Goal: Task Accomplishment & Management: Manage account settings

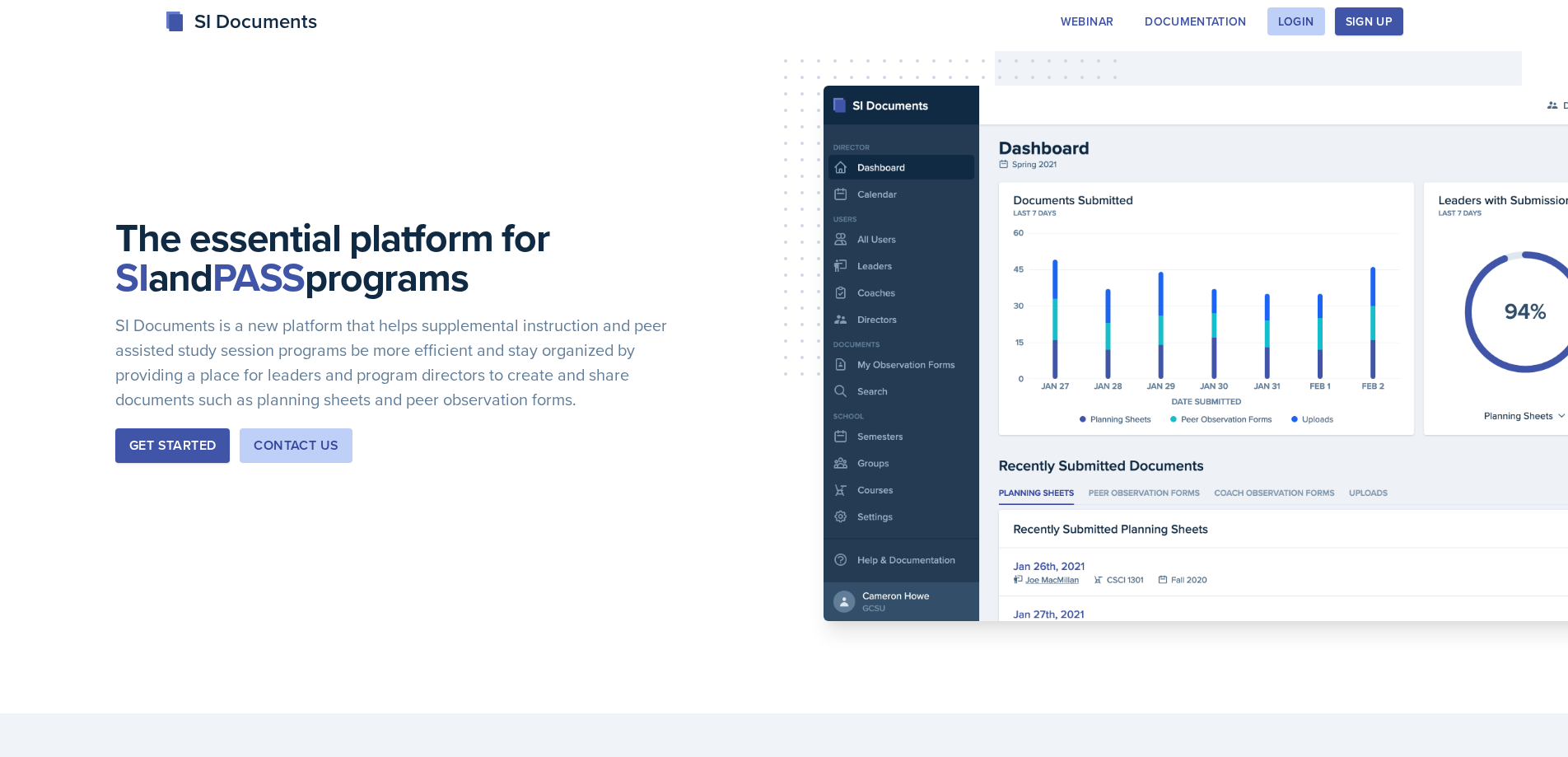
scroll to position [61, 0]
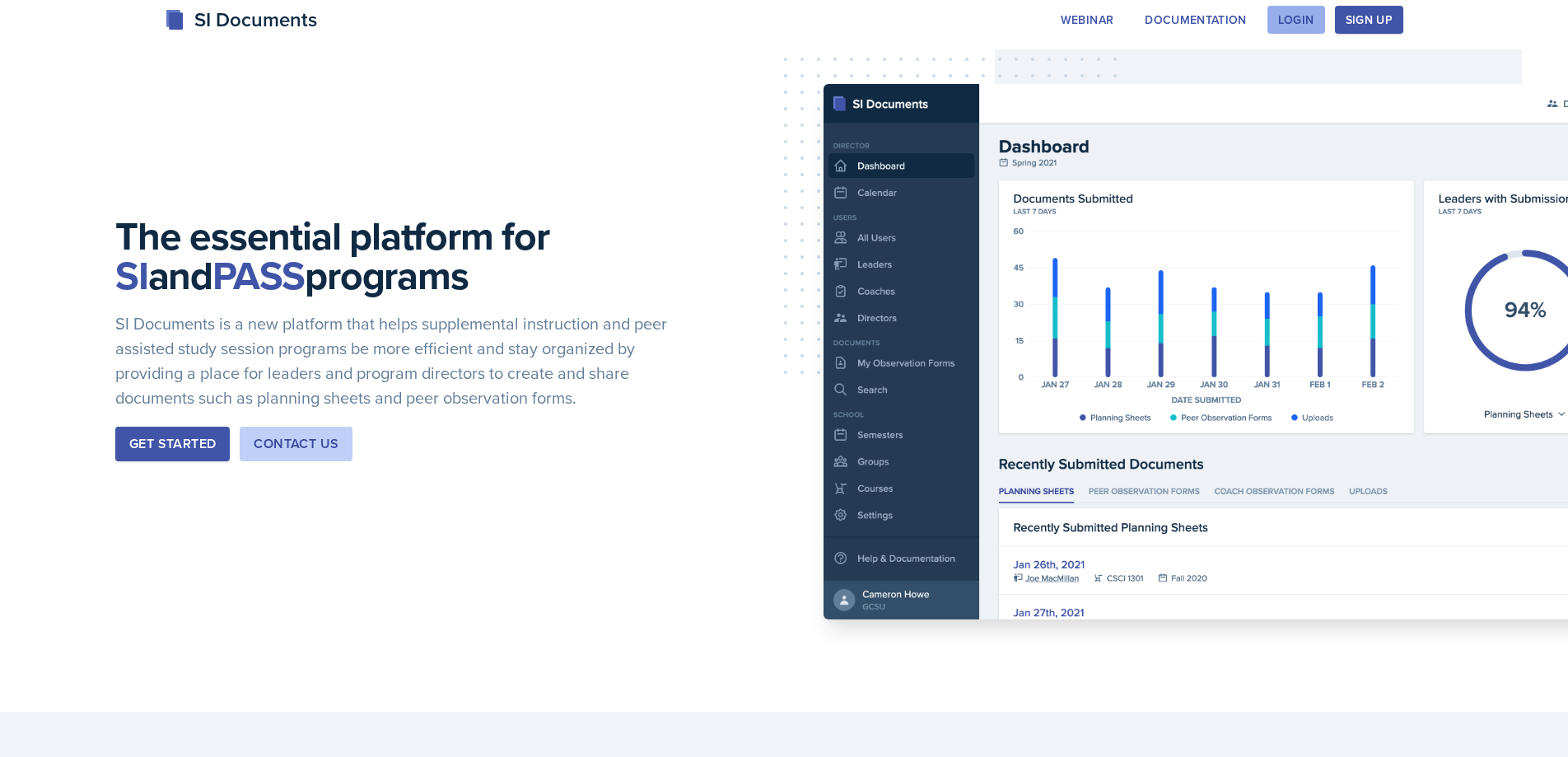
click at [1294, 19] on div "Login" at bounding box center [1296, 20] width 36 height 13
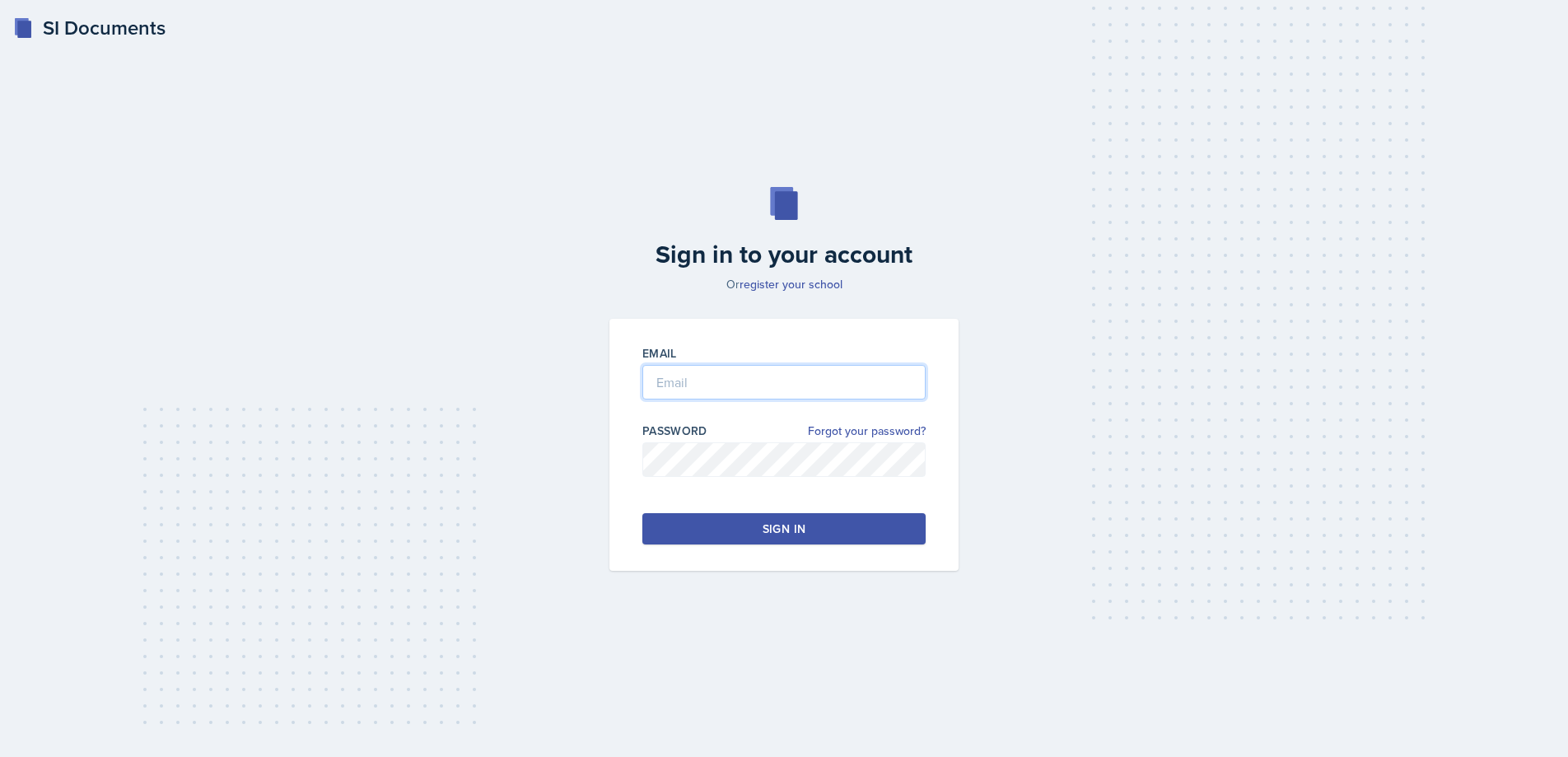
click at [665, 384] on input "email" at bounding box center [784, 382] width 283 height 35
type input "Brainerd"
click at [786, 529] on div "Sign in" at bounding box center [784, 528] width 43 height 17
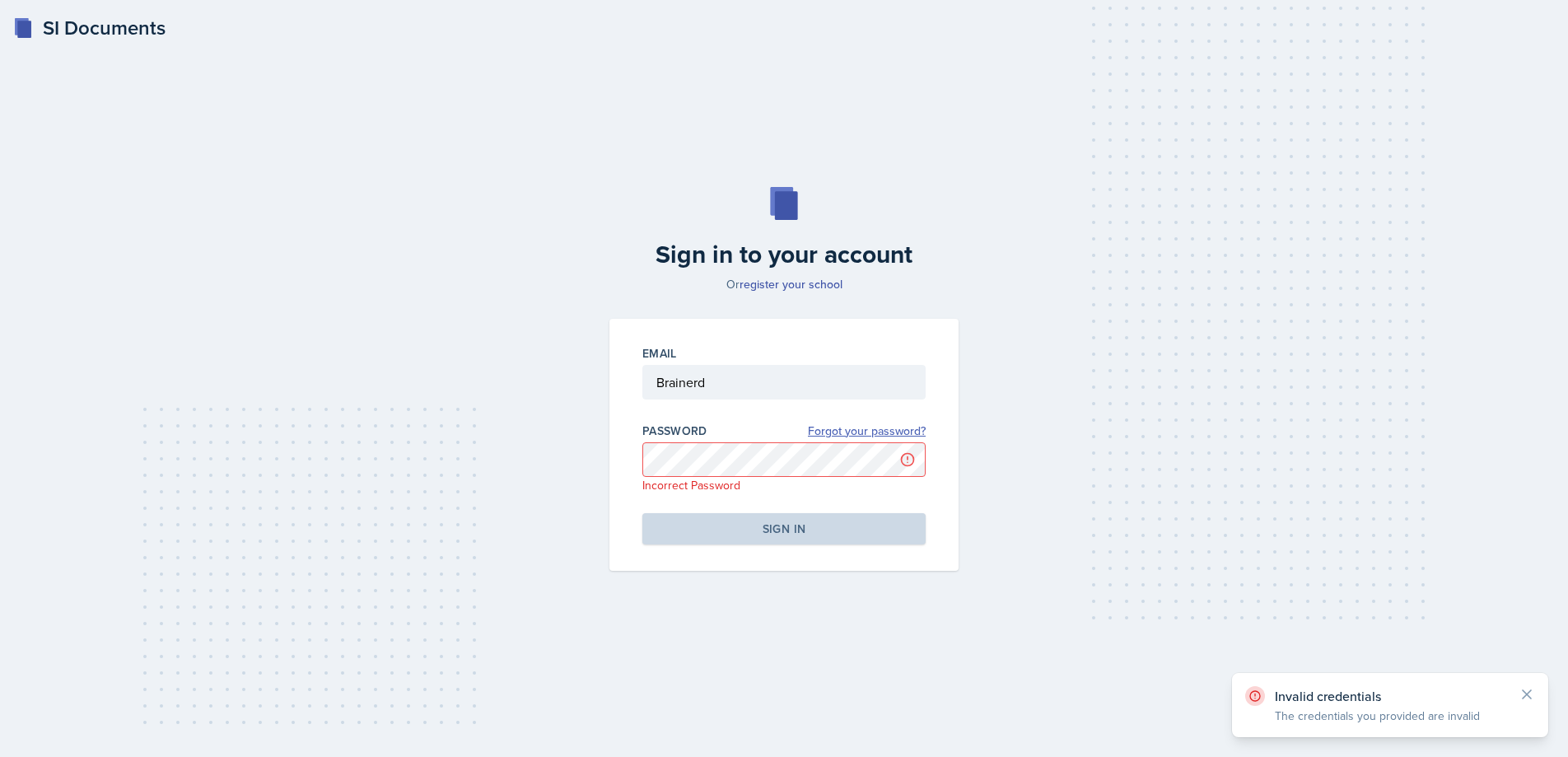
click at [851, 429] on link "Forgot your password?" at bounding box center [867, 431] width 118 height 18
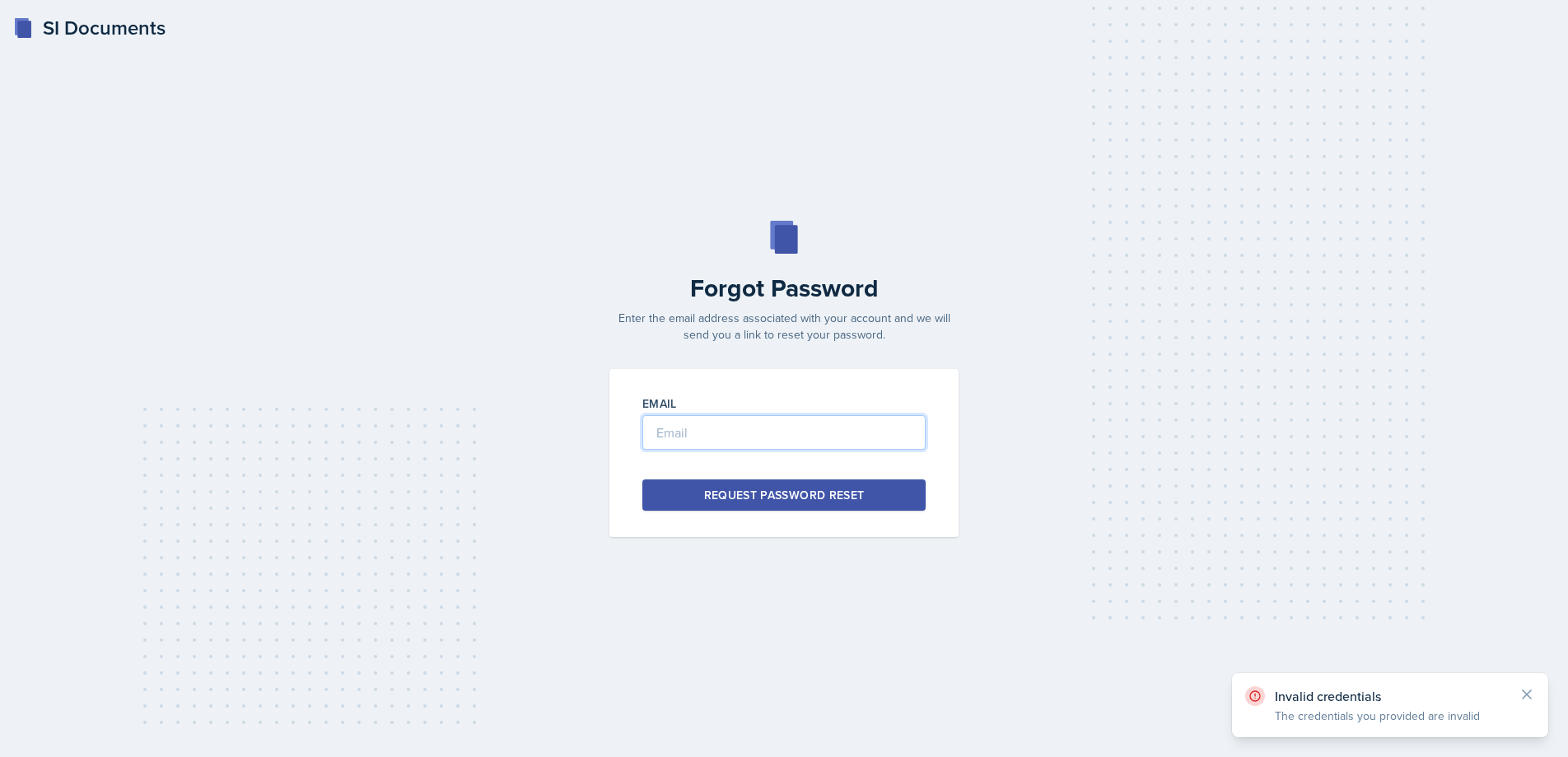
click at [709, 433] on input "email" at bounding box center [784, 432] width 283 height 35
type input "[EMAIL_ADDRESS][DOMAIN_NAME]"
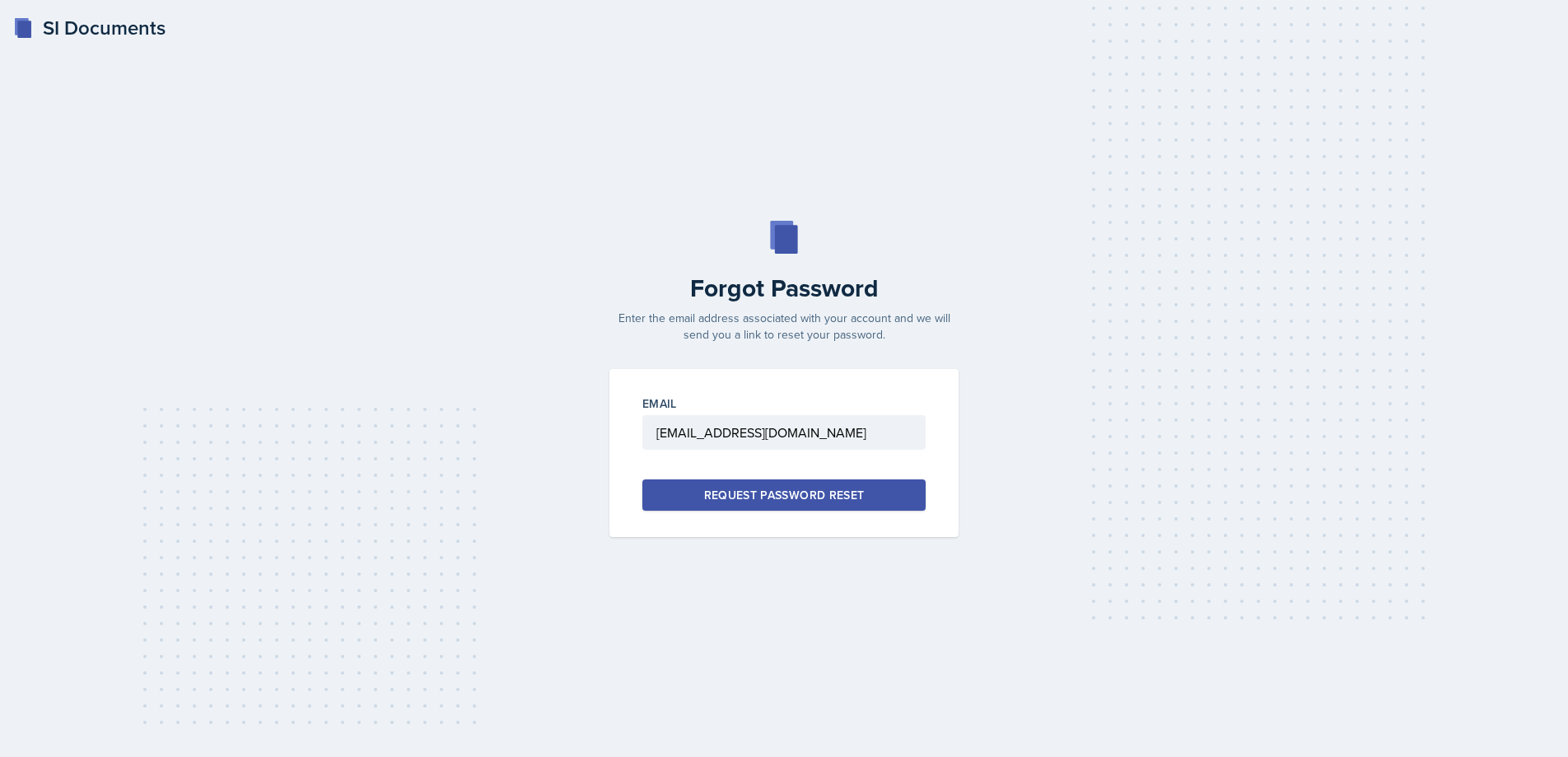
click at [757, 495] on div "Request Password Reset" at bounding box center [784, 495] width 161 height 17
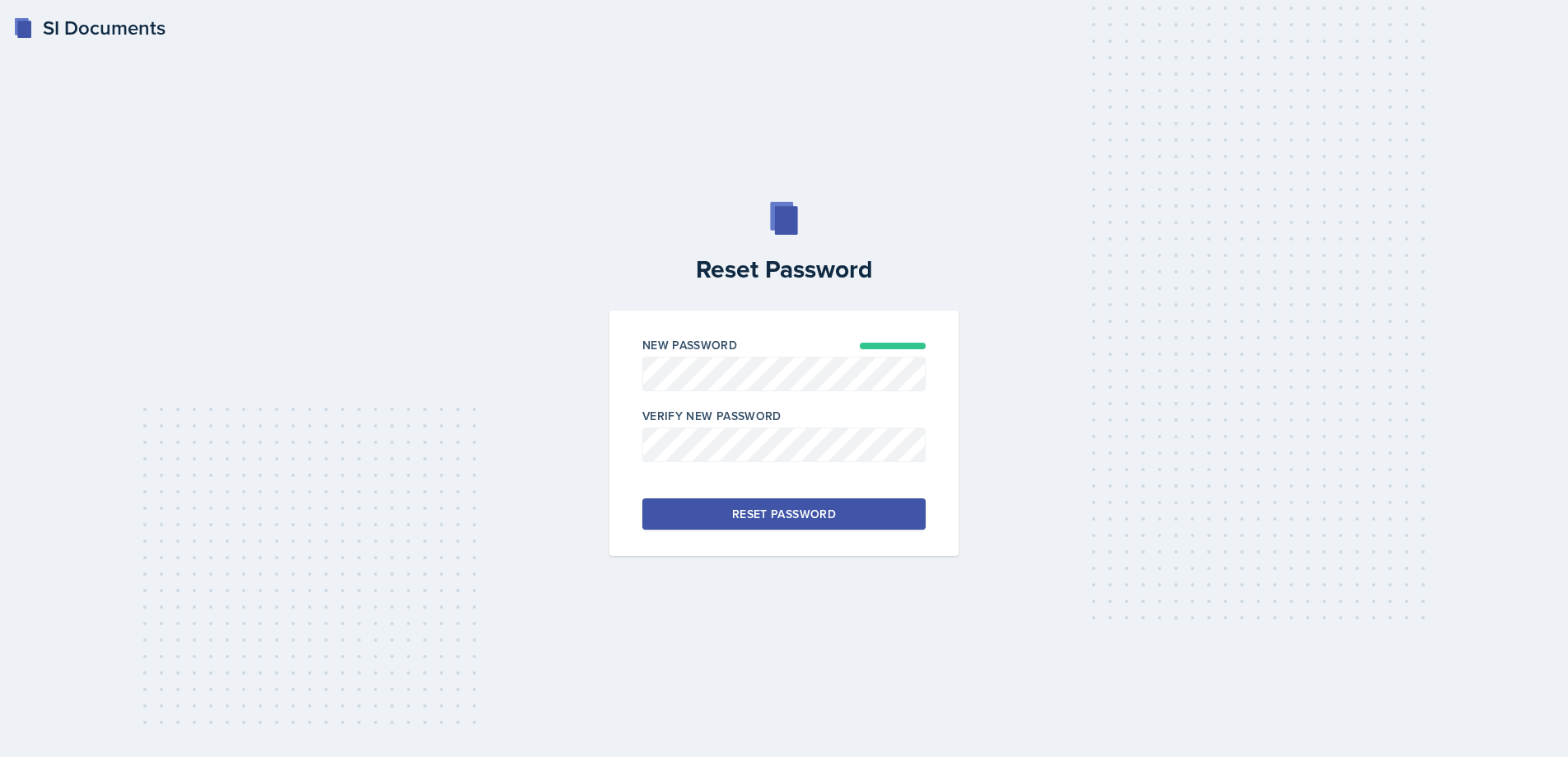
click at [756, 519] on div "Reset Password" at bounding box center [784, 514] width 104 height 17
click at [689, 514] on button "Reset Password" at bounding box center [784, 514] width 283 height 32
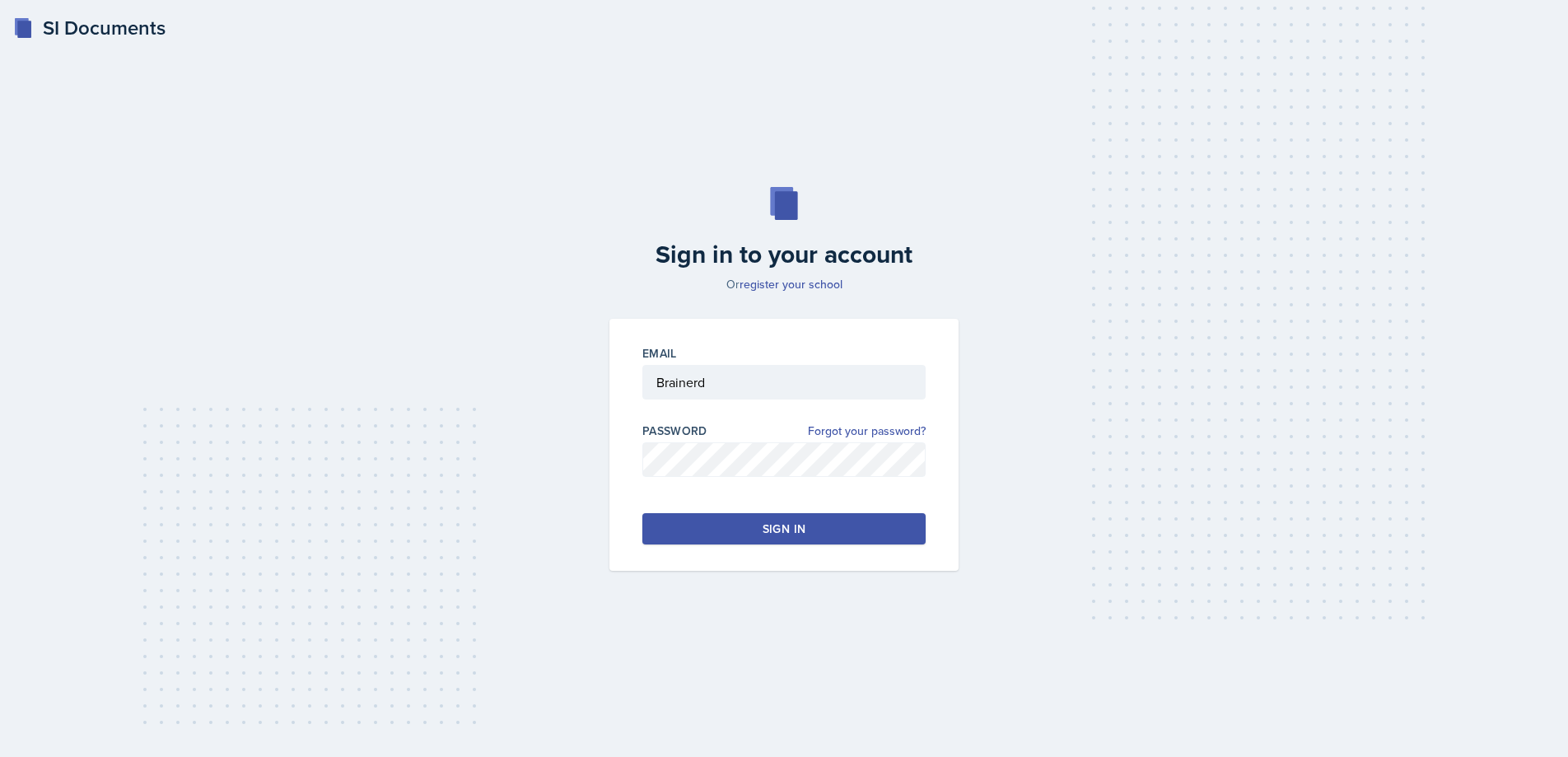
click at [783, 529] on div "Sign in" at bounding box center [784, 528] width 43 height 17
